Goal: Task Accomplishment & Management: Use online tool/utility

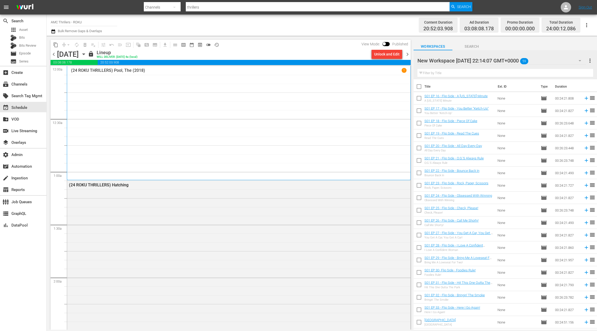
scroll to position [2351, 0]
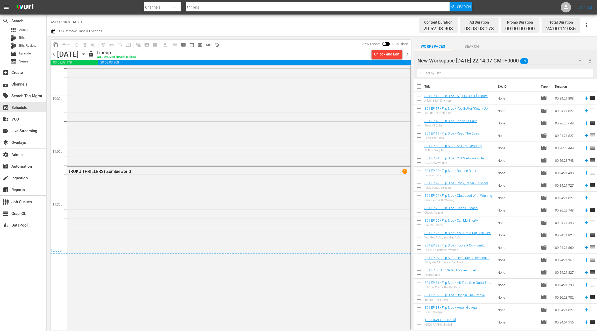
click at [87, 54] on icon "button" at bounding box center [84, 54] width 6 height 6
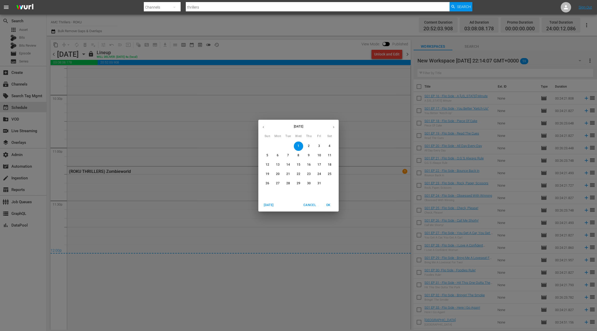
click at [265, 128] on button "button" at bounding box center [263, 127] width 10 height 10
click at [298, 174] on p "24" at bounding box center [299, 174] width 4 height 4
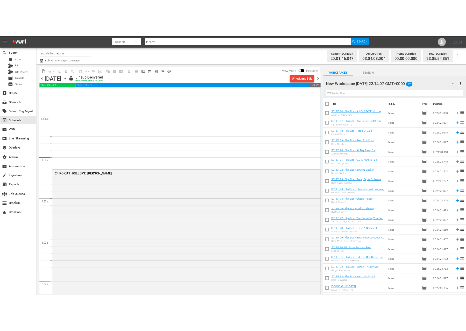
scroll to position [20, 0]
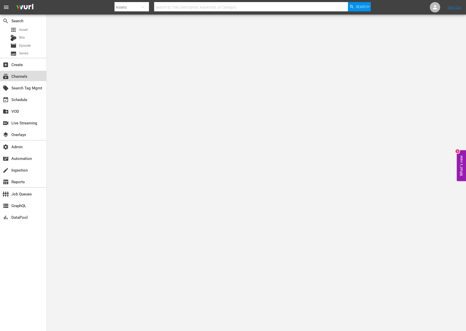
click at [29, 76] on div "subscriptions Channels" at bounding box center [23, 76] width 46 height 10
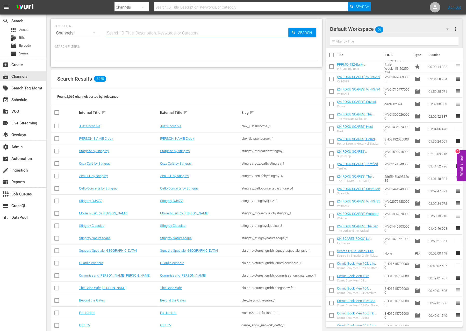
click at [120, 33] on input "text" at bounding box center [197, 33] width 183 height 12
type input "thrillers"
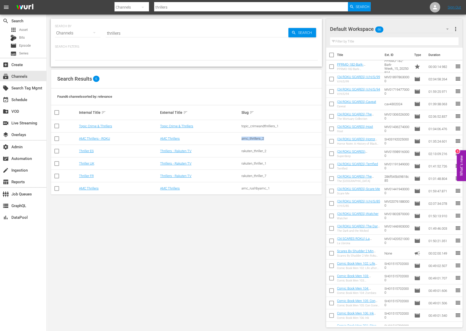
drag, startPoint x: 267, startPoint y: 138, endPoint x: 240, endPoint y: 139, distance: 26.7
click at [240, 139] on tr "AMC Thrillers - ROKU AMC Thrillers amc_thrillers_2" at bounding box center [186, 138] width 271 height 12
copy tr "amc_thrillers_2"
click at [92, 138] on link "AMC Thrillers - ROKU" at bounding box center [94, 139] width 31 height 4
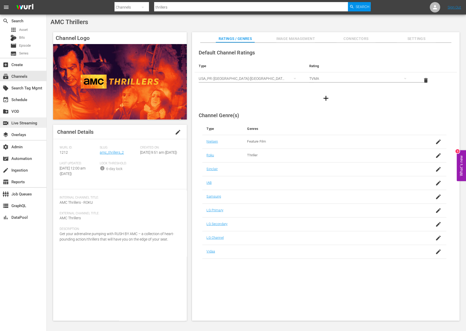
click at [29, 123] on div "switch_video Live Streaming" at bounding box center [14, 122] width 29 height 5
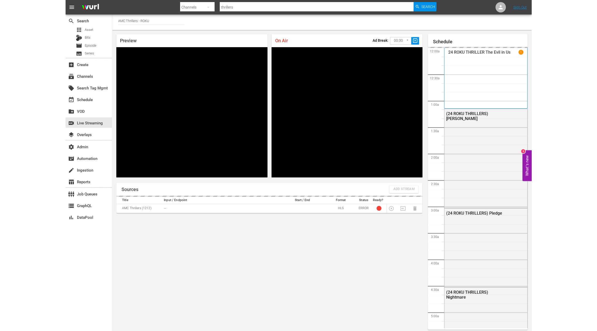
scroll to position [3, 0]
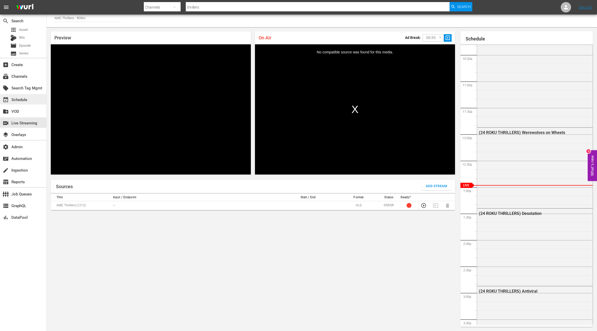
click at [26, 99] on div "event_available Schedule" at bounding box center [14, 98] width 29 height 5
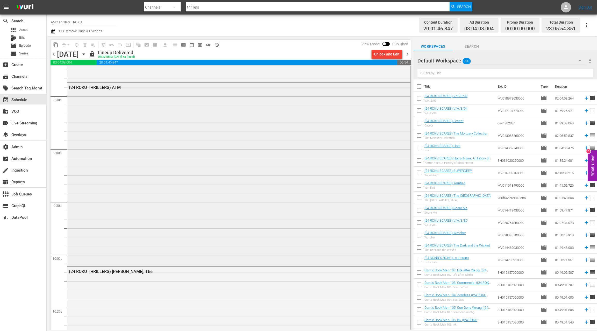
scroll to position [881, 0]
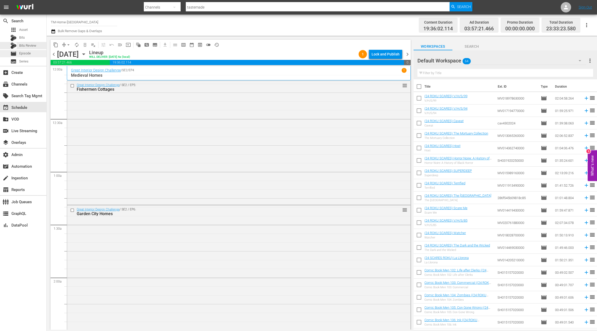
scroll to position [2275, 0]
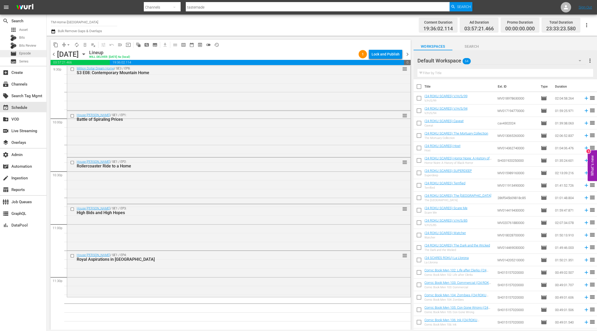
click at [37, 53] on div "movie Episode" at bounding box center [23, 53] width 46 height 7
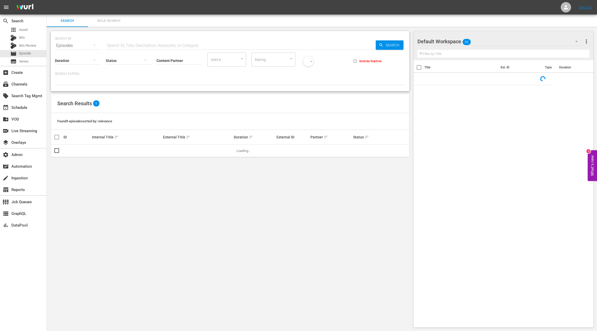
click at [161, 57] on input "Content Partner" at bounding box center [180, 61] width 46 height 19
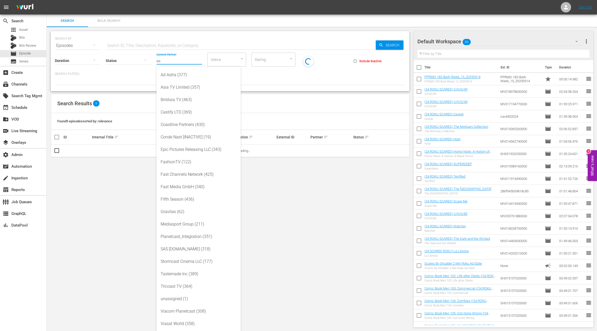
type input "a"
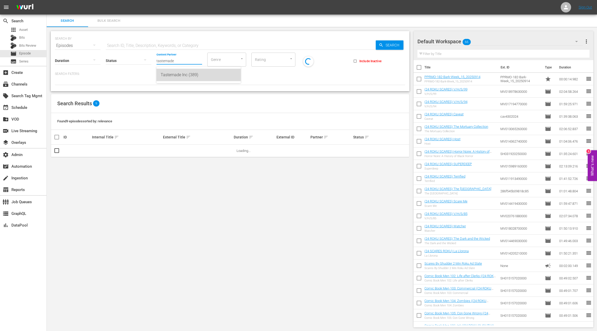
click at [168, 76] on div "Tastemade Inc (389)" at bounding box center [199, 75] width 76 height 12
type input "Tastemade Inc (389)"
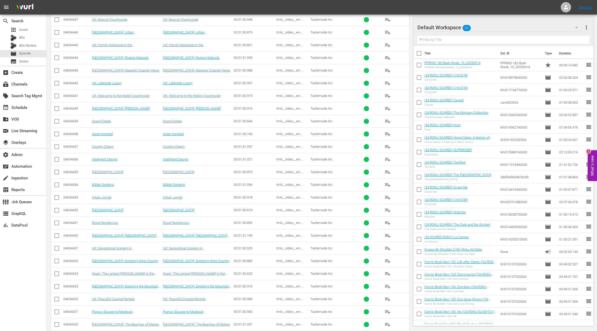
scroll to position [689, 0]
